Goal: Information Seeking & Learning: Find specific fact

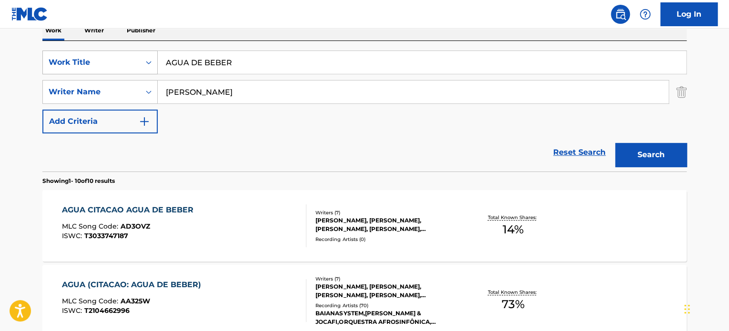
drag, startPoint x: 149, startPoint y: 59, endPoint x: 136, endPoint y: 62, distance: 13.6
paste input "IT SEEMS I HEARD THAT SONG BEFORE"
type input "IT SEEMS I HEARD THAT SONG BEFORE"
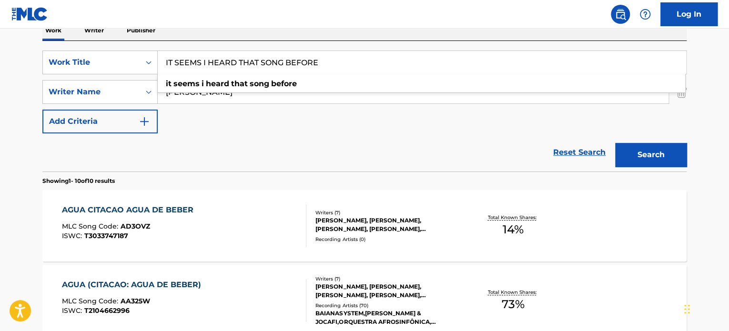
click at [264, 141] on div "Reset Search Search" at bounding box center [364, 152] width 644 height 38
drag, startPoint x: 329, startPoint y: 94, endPoint x: 0, endPoint y: 77, distance: 329.3
paste input "STYNE JULE"
type input "STYNE JULE"
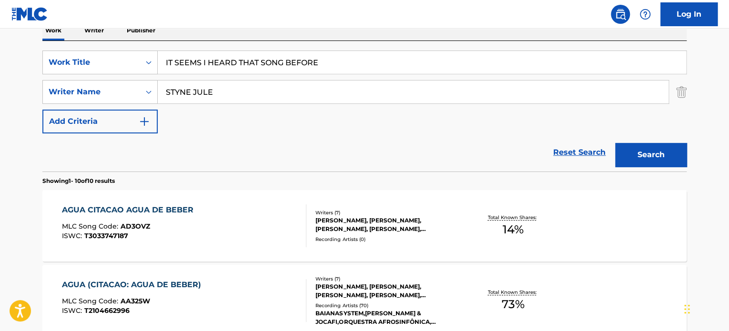
click at [676, 150] on button "Search" at bounding box center [650, 155] width 71 height 24
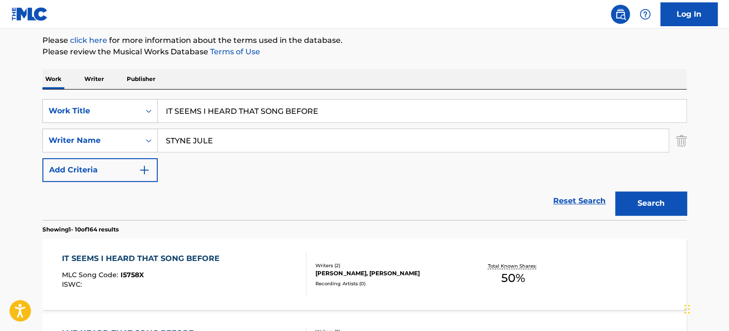
scroll to position [162, 0]
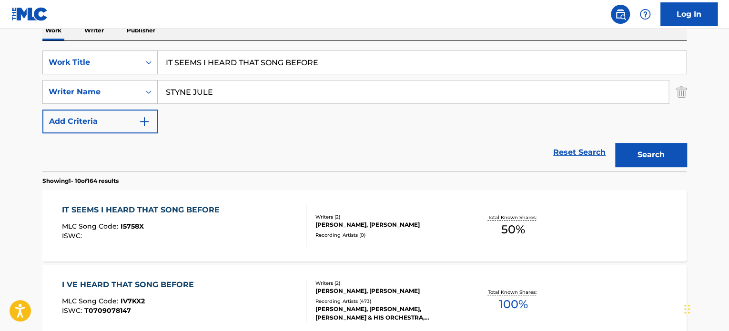
click at [358, 236] on div "Recording Artists ( 0 )" at bounding box center [387, 235] width 144 height 7
